Goal: Task Accomplishment & Management: Use online tool/utility

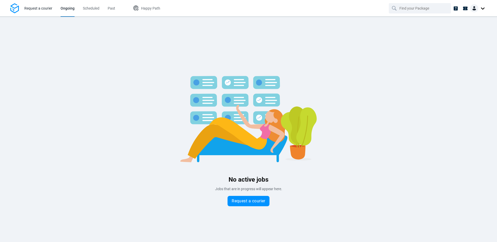
click at [35, 8] on span "Request a courier" at bounding box center [38, 8] width 28 height 4
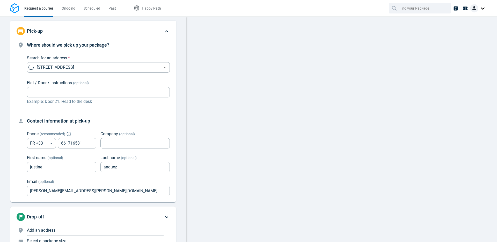
type input "now"
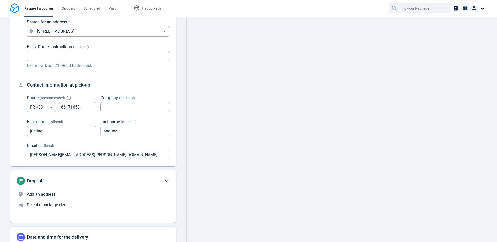
scroll to position [36, 0]
click at [73, 201] on p "Select a package size" at bounding box center [95, 204] width 137 height 6
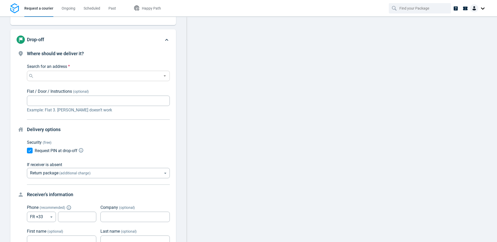
scroll to position [56, 0]
click at [52, 70] on div "Search for an address *" at bounding box center [98, 75] width 143 height 10
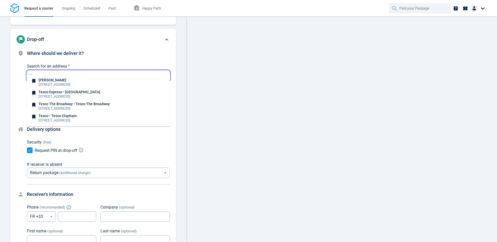
click at [52, 103] on p "Tesco The Broadway • Tesco The Broadway" at bounding box center [74, 104] width 71 height 4
type input "[STREET_ADDRESS]"
type input "Tesco The Broadway"
type input "Tesco"
type input "The Broadway"
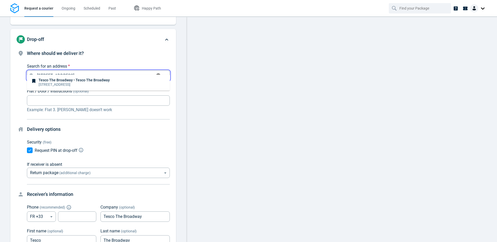
click at [63, 72] on input "[STREET_ADDRESS]" at bounding box center [94, 75] width 118 height 7
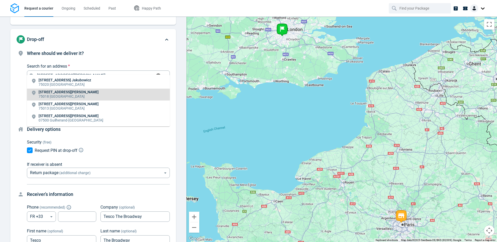
type input "[STREET_ADDRESS][PERSON_NAME]"
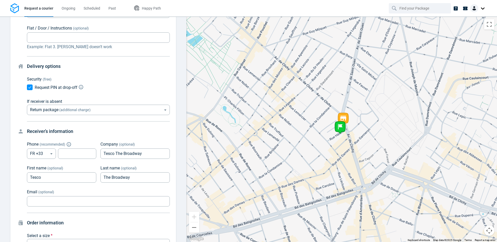
scroll to position [162, 0]
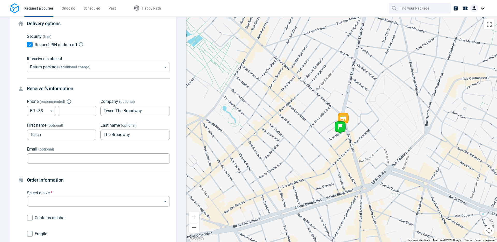
click at [83, 59] on body "Request a courier Ongoing Scheduled Past Happy Path Pick-up [STREET_ADDRESS] [P…" at bounding box center [248, 121] width 497 height 242
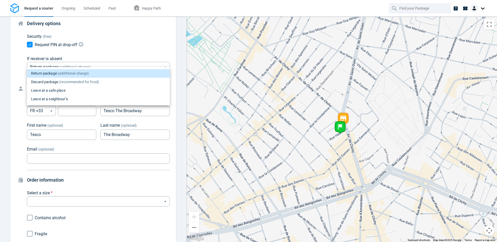
click at [62, 144] on div at bounding box center [248, 121] width 497 height 242
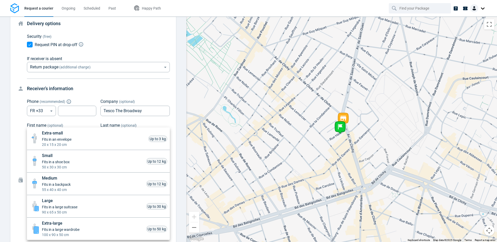
click at [49, 193] on body "Request a courier Ongoing Scheduled Past Happy Path Pick-up [STREET_ADDRESS] [P…" at bounding box center [248, 121] width 497 height 242
click at [62, 165] on span "50 x 30 x 30 cm" at bounding box center [56, 166] width 28 height 5
type input "small"
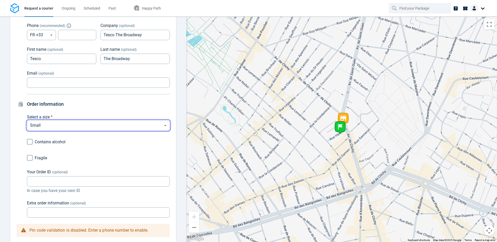
scroll to position [245, 0]
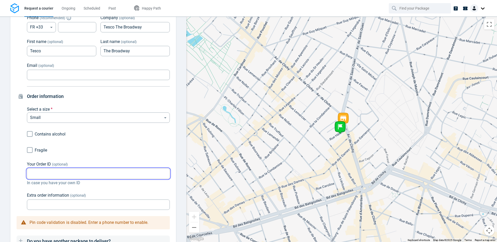
click at [60, 169] on input "Your Order ID (optional)" at bounding box center [98, 174] width 143 height 10
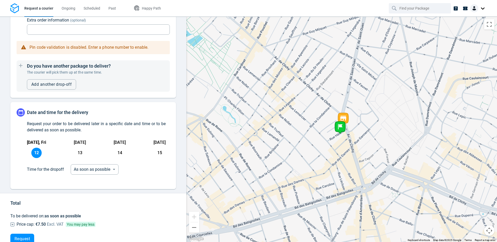
scroll to position [427, 0]
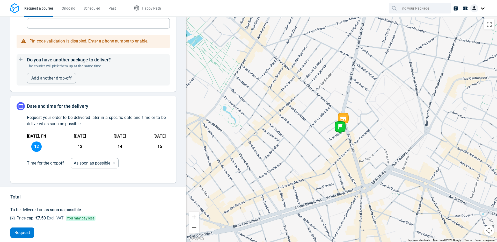
type input "TETJA12092025"
click at [25, 230] on span "Request" at bounding box center [23, 232] width 16 height 4
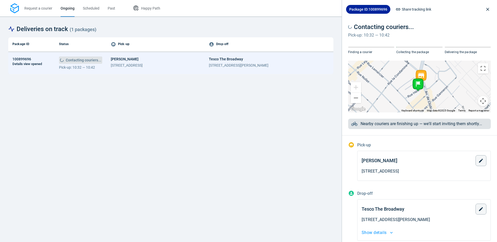
click at [367, 9] on span "Package ID: 100899696" at bounding box center [368, 9] width 38 height 5
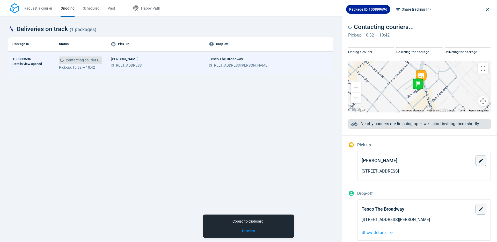
click at [454, 18] on div "Contacting couriers... Pick-up: 10:32 — 10:42 Finding a courier Collecting the …" at bounding box center [419, 73] width 155 height 112
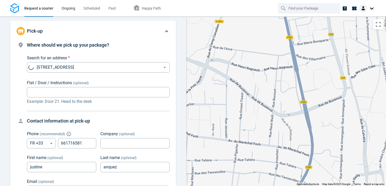
click at [65, 8] on span "Ongoing" at bounding box center [69, 8] width 14 height 4
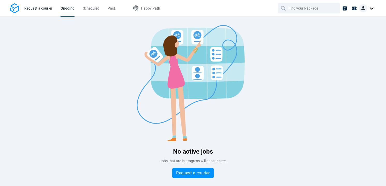
click at [35, 8] on span "Request a courier" at bounding box center [38, 8] width 28 height 4
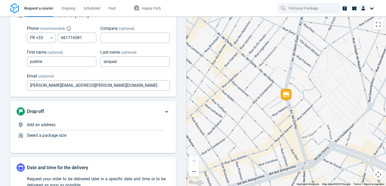
scroll to position [109, 0]
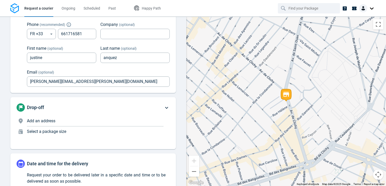
click at [68, 121] on p "Add an address" at bounding box center [95, 121] width 137 height 6
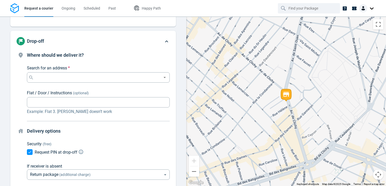
scroll to position [56, 0]
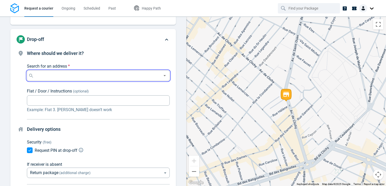
click at [63, 72] on input "Search for an address *" at bounding box center [97, 75] width 125 height 7
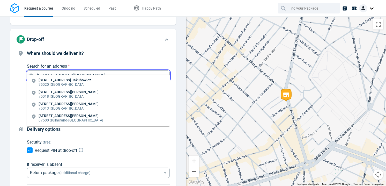
click at [56, 92] on p "[STREET_ADDRESS][PERSON_NAME]" at bounding box center [69, 92] width 60 height 4
type input "[STREET_ADDRESS][PERSON_NAME]"
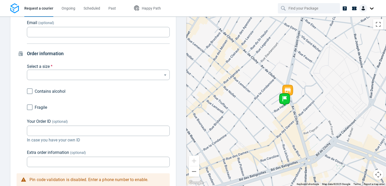
scroll to position [290, 0]
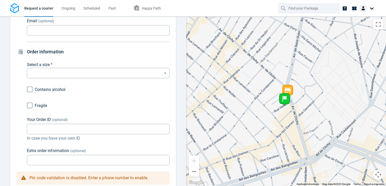
click at [85, 162] on div "Where should we deliver it? Search for an address * [STREET_ADDRESS][PERSON_NAM…" at bounding box center [93, 19] width 153 height 406
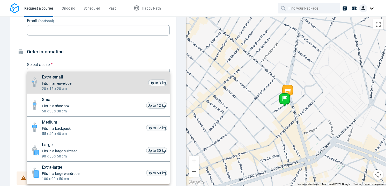
click at [76, 65] on body "Request a courier Ongoing Scheduled Past Happy Path Pick-up [STREET_ADDRESS] [P…" at bounding box center [193, 93] width 386 height 186
click at [51, 88] on span "20 x 15 x 20 cm" at bounding box center [57, 88] width 30 height 5
type input "xsmall"
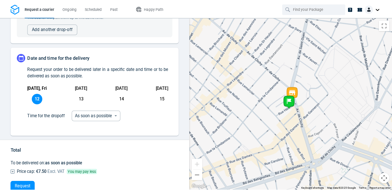
scroll to position [483, 0]
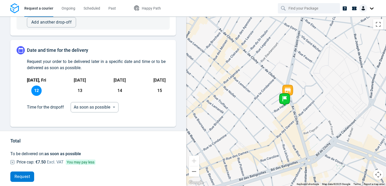
click at [17, 175] on span "Request" at bounding box center [23, 177] width 16 height 4
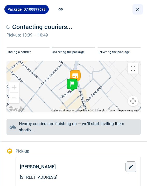
click at [139, 10] on icon "close drawer" at bounding box center [137, 9] width 3 height 3
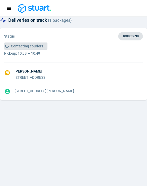
click at [113, 52] on div "Contacting couriers... Pick-up: 10:39 — 10:49" at bounding box center [73, 48] width 139 height 13
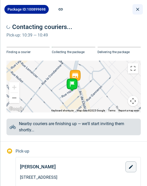
click at [138, 10] on icon "close drawer" at bounding box center [137, 9] width 5 height 5
